Goal: Complete application form: Complete application form

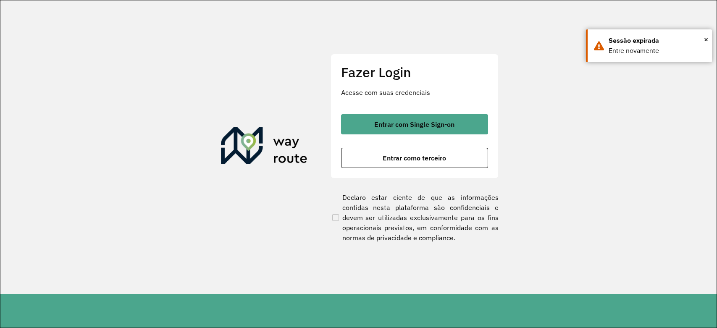
click at [432, 126] on span "Entrar com Single Sign-on" at bounding box center [414, 124] width 80 height 7
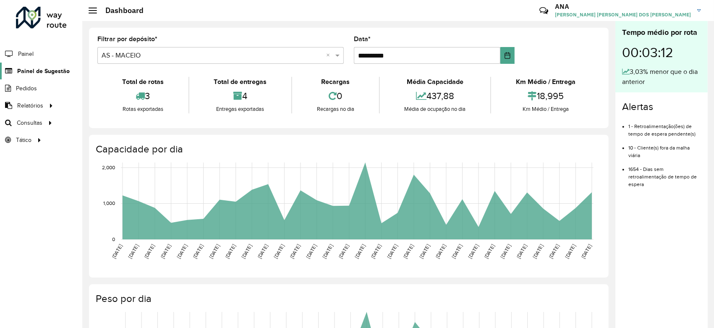
click at [46, 69] on span "Painel de Sugestão" at bounding box center [43, 71] width 52 height 9
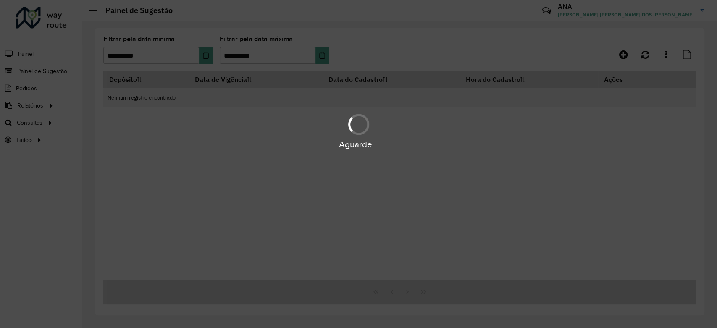
click at [207, 58] on div "Aguarde..." at bounding box center [358, 164] width 717 height 328
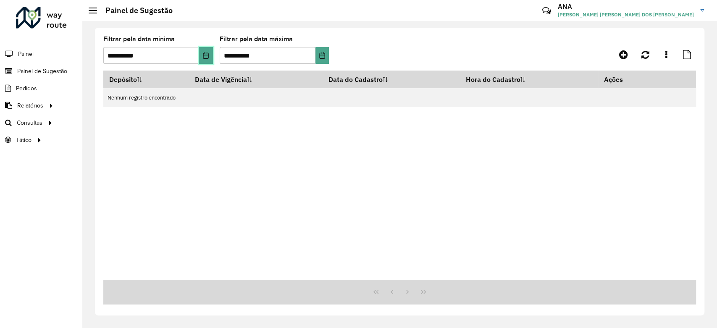
click at [207, 58] on icon "Choose Date" at bounding box center [205, 55] width 7 height 7
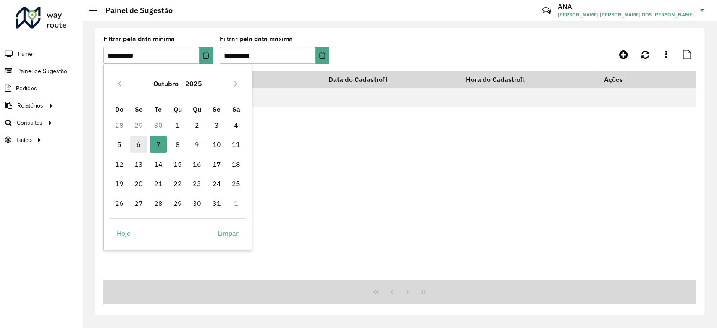
click at [136, 143] on span "6" at bounding box center [138, 144] width 17 height 17
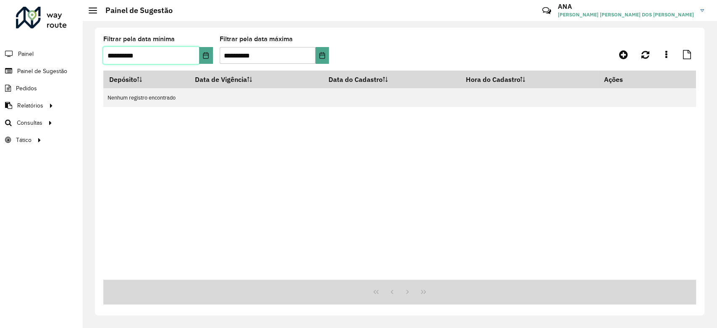
click at [136, 143] on span "6" at bounding box center [138, 144] width 17 height 17
click at [199, 59] on button "Choose Date" at bounding box center [206, 55] width 14 height 17
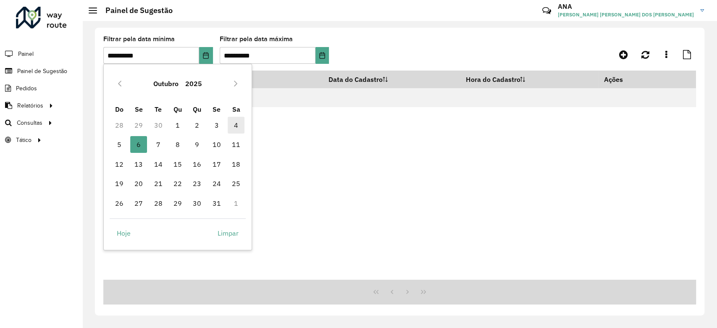
click at [240, 124] on span "4" at bounding box center [236, 125] width 17 height 17
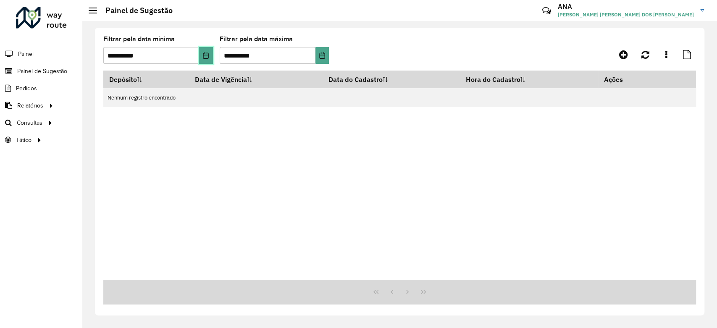
click at [210, 55] on button "Choose Date" at bounding box center [206, 55] width 14 height 17
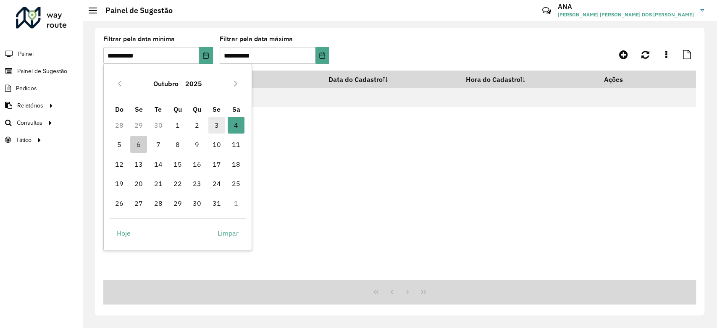
click at [223, 133] on span "3" at bounding box center [216, 125] width 17 height 17
type input "**********"
